Goal: Find specific page/section: Locate a particular part of the current website

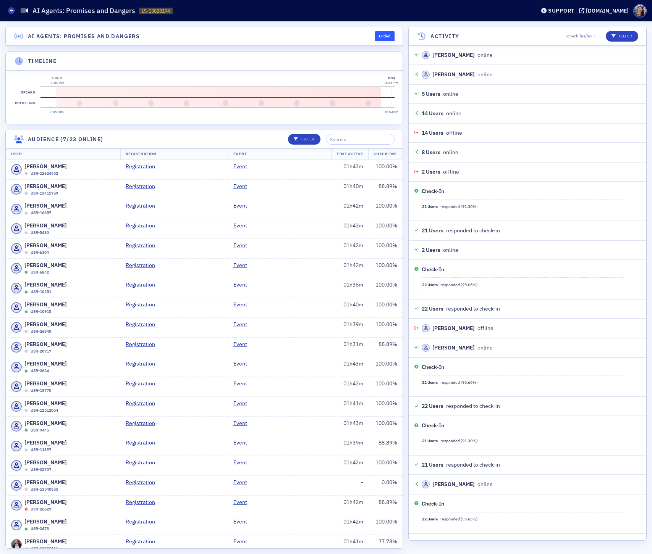
scroll to position [332, 0]
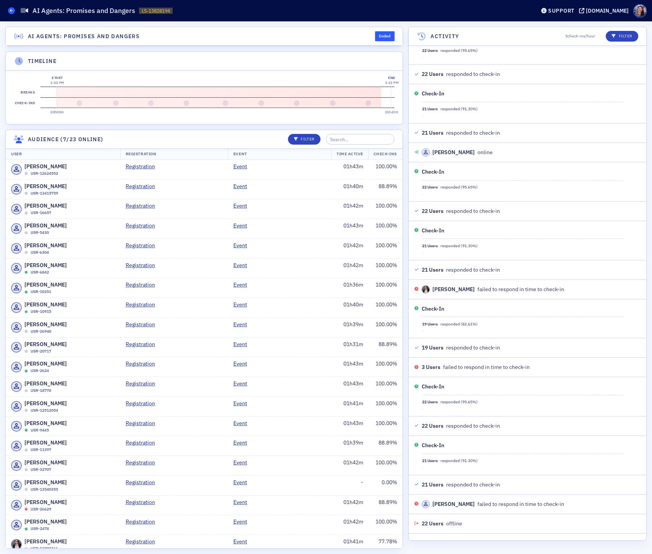
click at [11, 9] on icon at bounding box center [11, 10] width 3 height 3
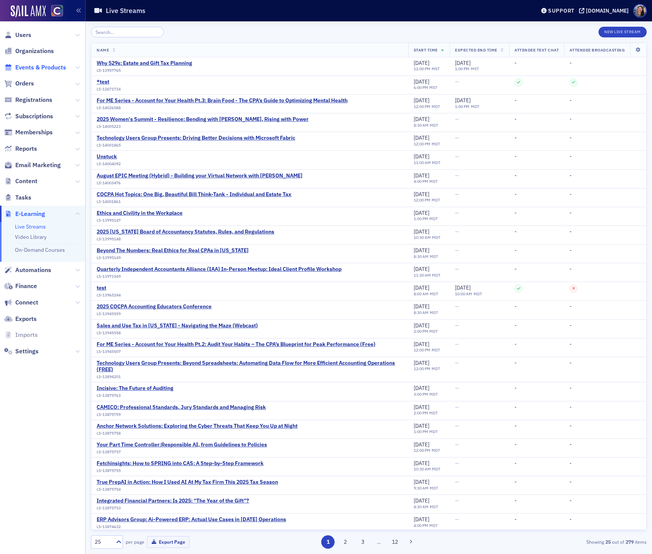
click at [35, 68] on span "Events & Products" at bounding box center [40, 67] width 51 height 8
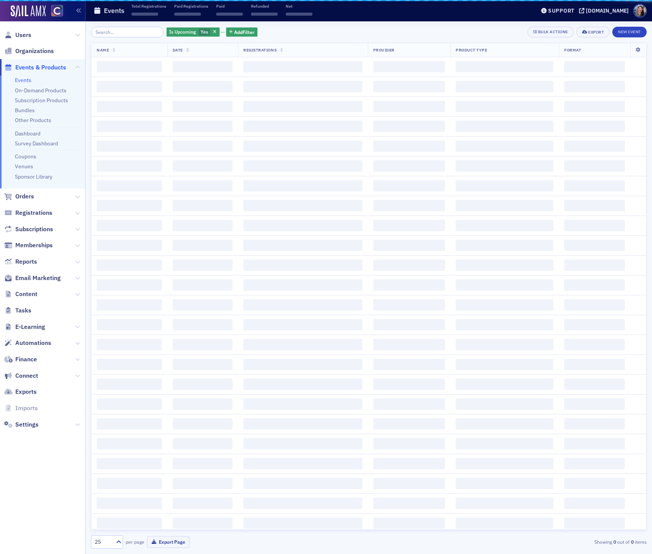
click at [116, 32] on input "search" at bounding box center [127, 32] width 73 height 11
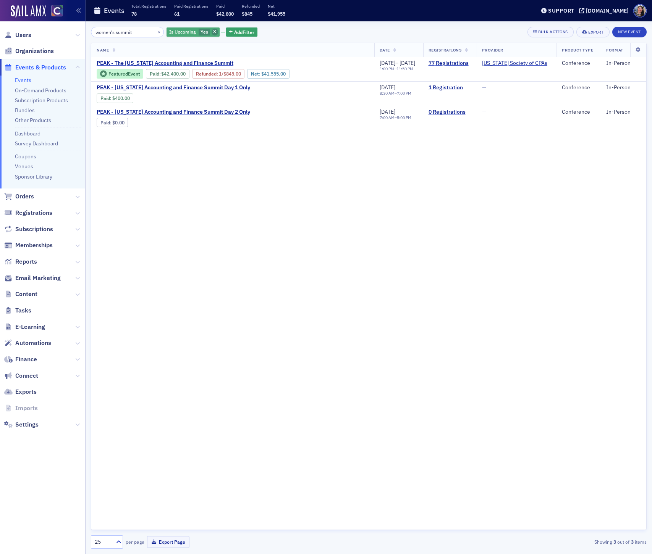
type input "women's summit"
click at [213, 31] on icon "button" at bounding box center [214, 32] width 3 height 4
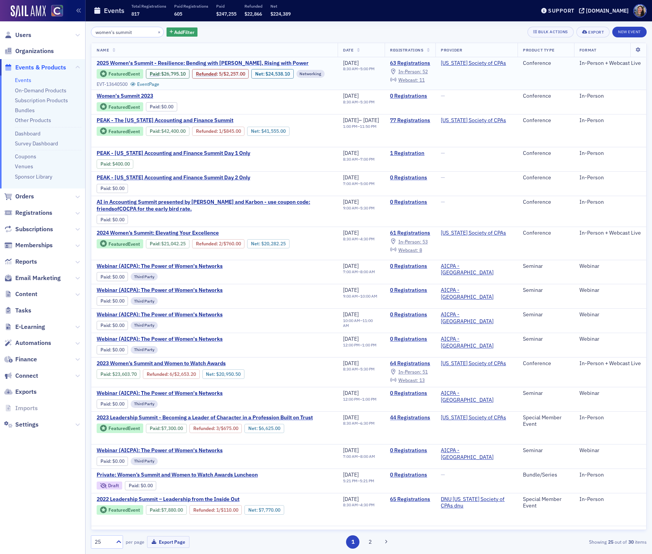
click at [260, 63] on span "2025 Women's Summit - Resilience: Bending with [PERSON_NAME], Rising with Power" at bounding box center [203, 63] width 212 height 7
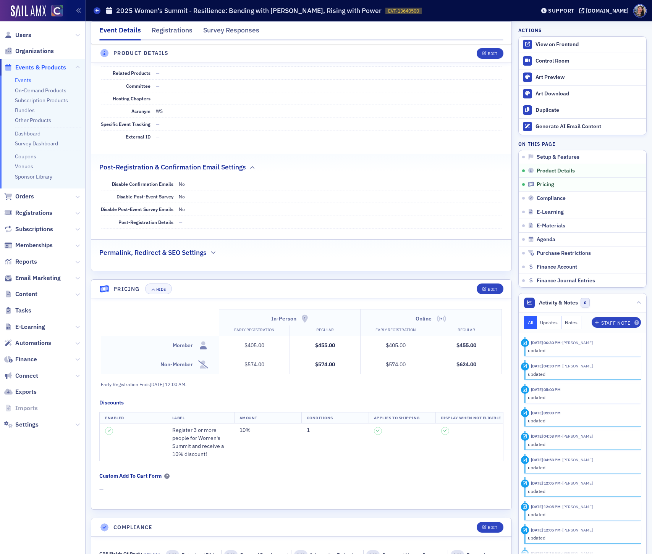
scroll to position [625, 0]
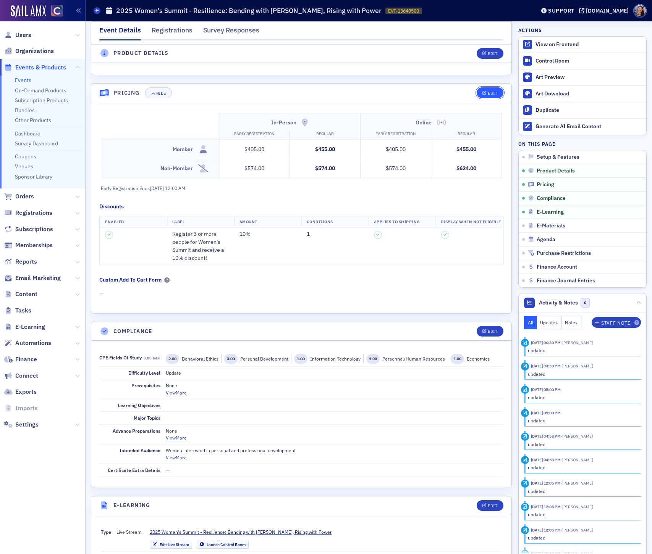
click at [486, 87] on button "Edit" at bounding box center [490, 92] width 26 height 11
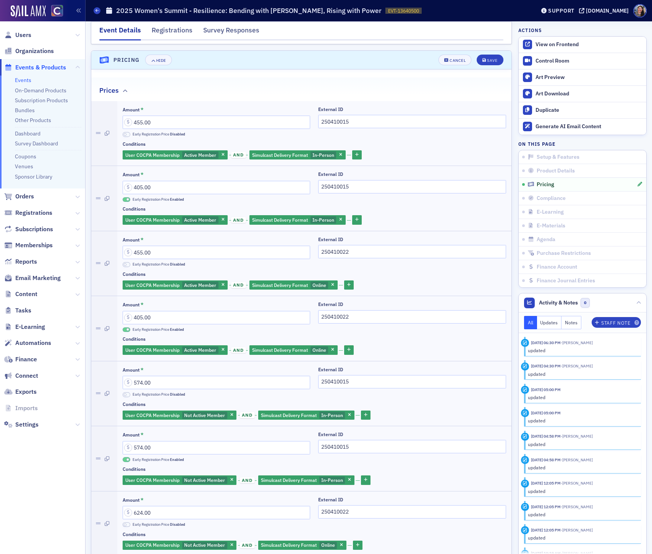
scroll to position [660, 0]
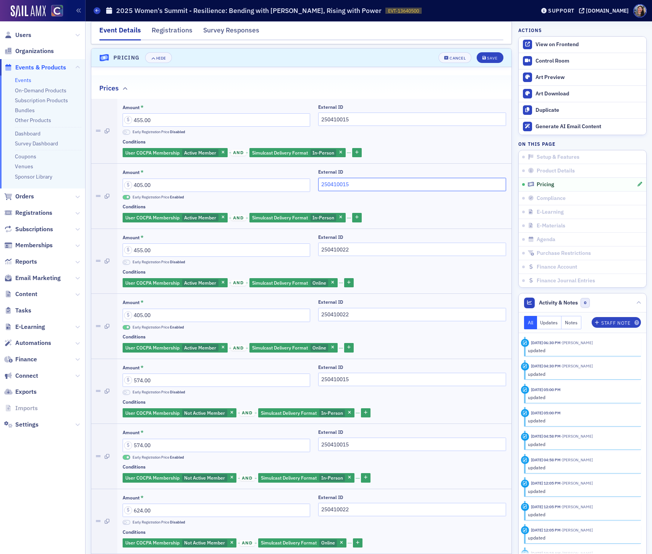
click at [367, 181] on input "250410015" at bounding box center [411, 184] width 187 height 13
